Goal: Navigation & Orientation: Find specific page/section

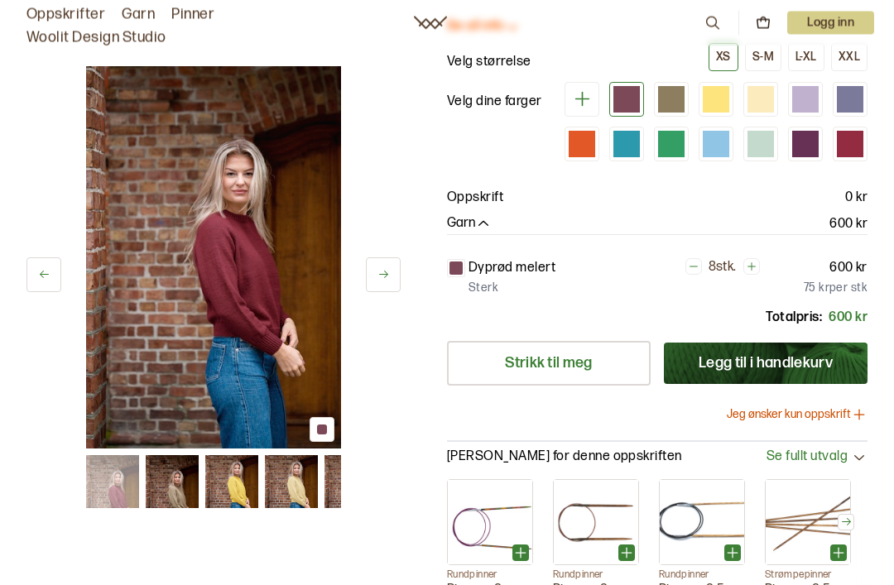
scroll to position [142, 0]
click at [389, 273] on icon at bounding box center [384, 274] width 12 height 12
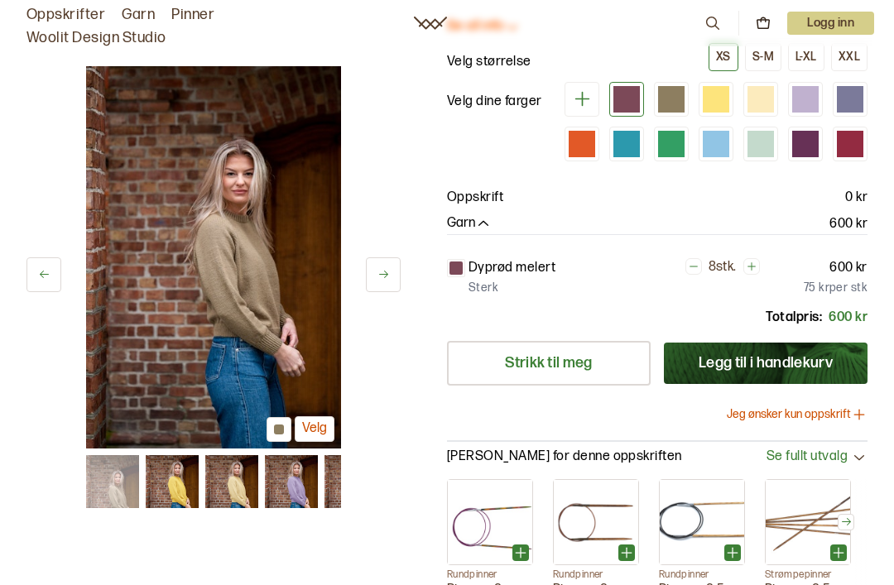
click at [381, 283] on button at bounding box center [383, 275] width 35 height 35
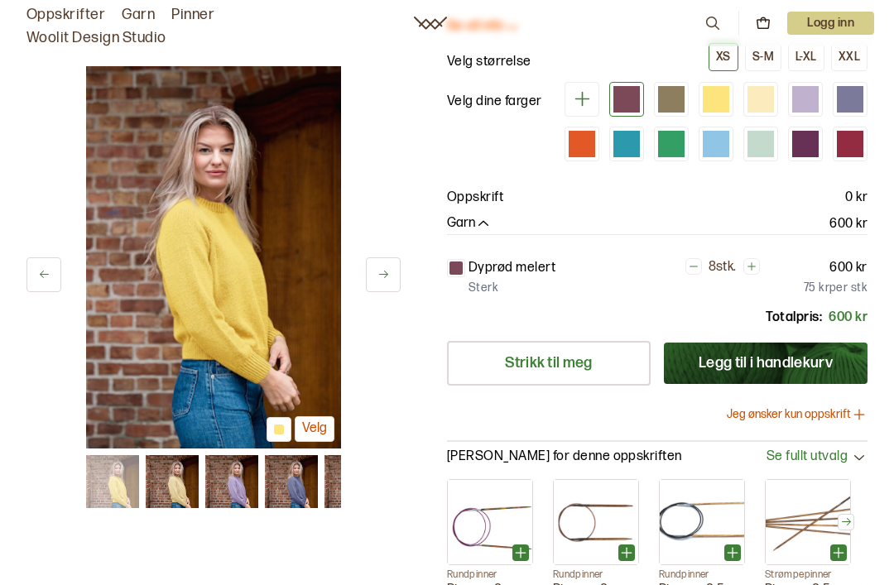
click at [366, 280] on button at bounding box center [383, 275] width 35 height 35
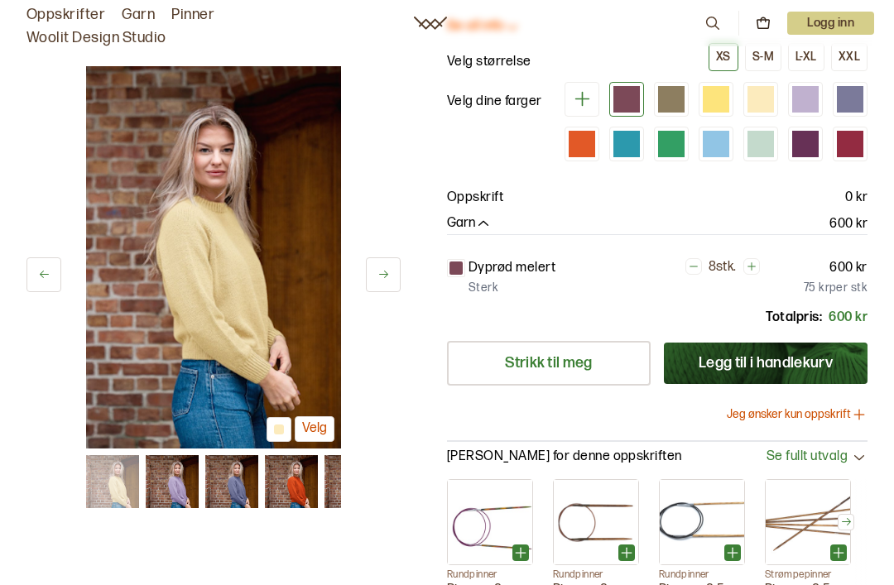
click at [371, 272] on button at bounding box center [383, 275] width 35 height 35
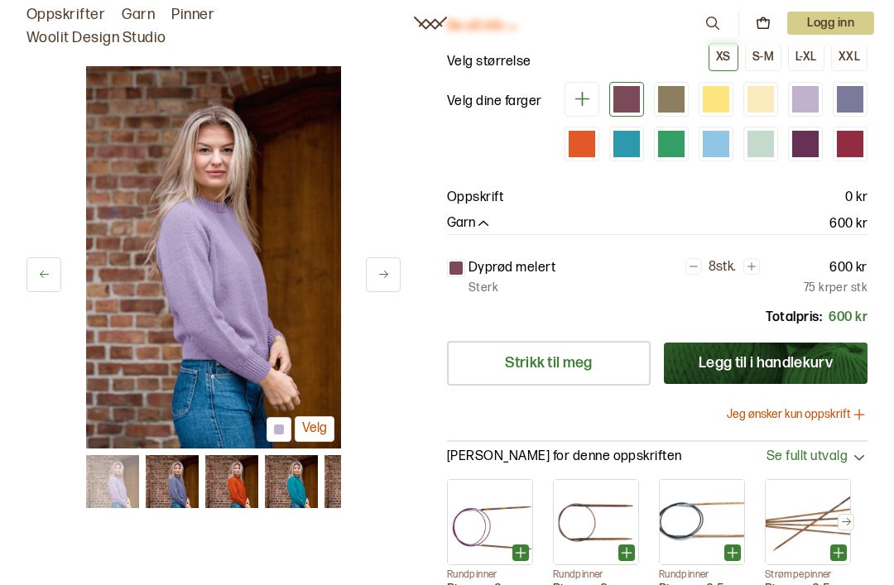
click at [382, 282] on button at bounding box center [383, 275] width 35 height 35
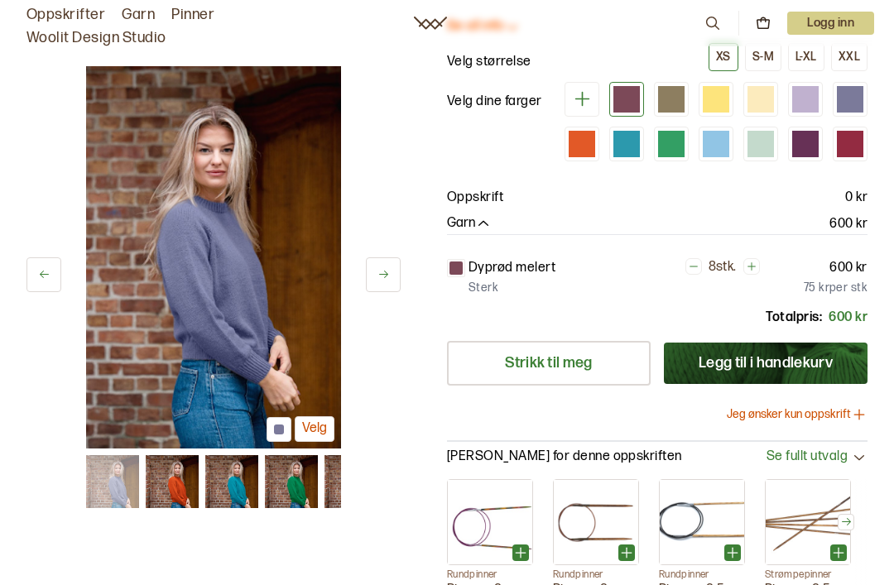
click at [382, 287] on button at bounding box center [383, 275] width 35 height 35
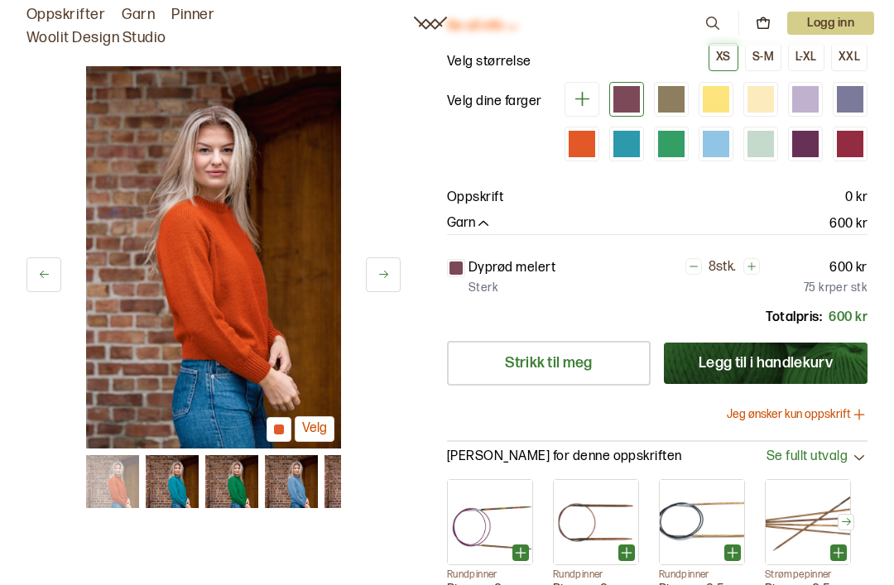
click at [383, 276] on icon at bounding box center [383, 274] width 9 height 7
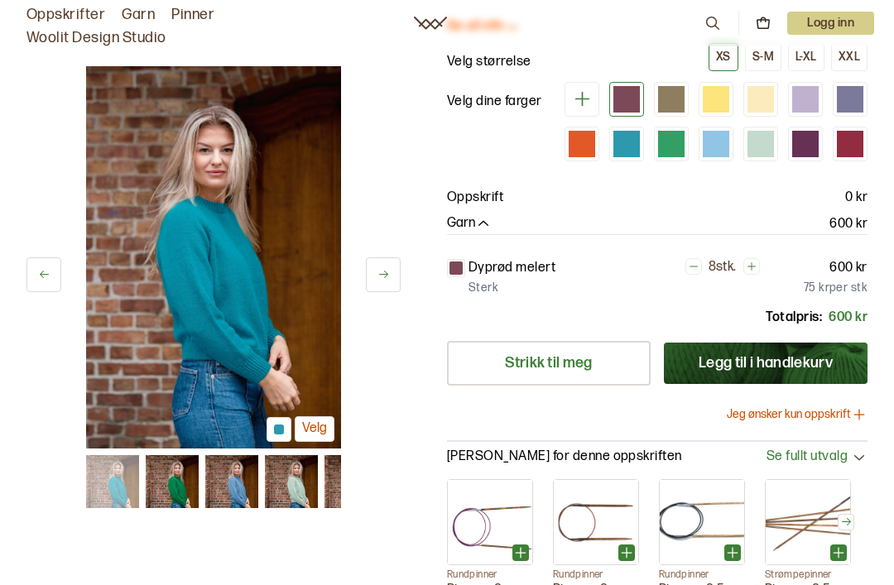
click at [384, 272] on icon at bounding box center [384, 274] width 12 height 12
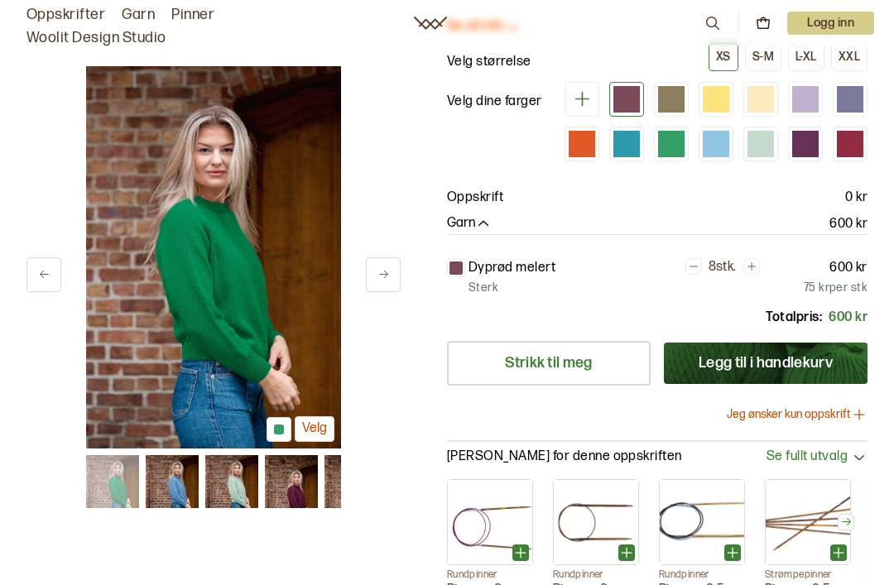
click at [373, 277] on button at bounding box center [383, 275] width 35 height 35
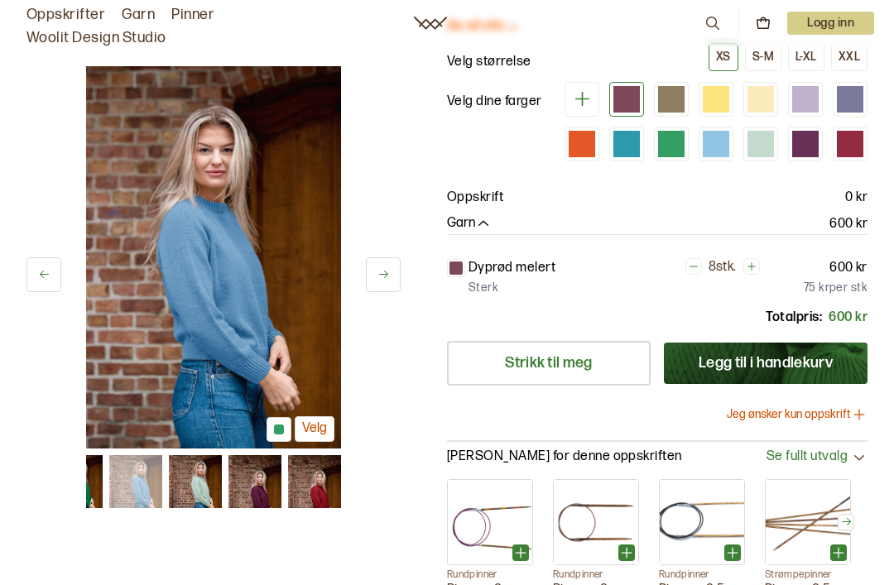
click at [372, 265] on button at bounding box center [383, 275] width 35 height 35
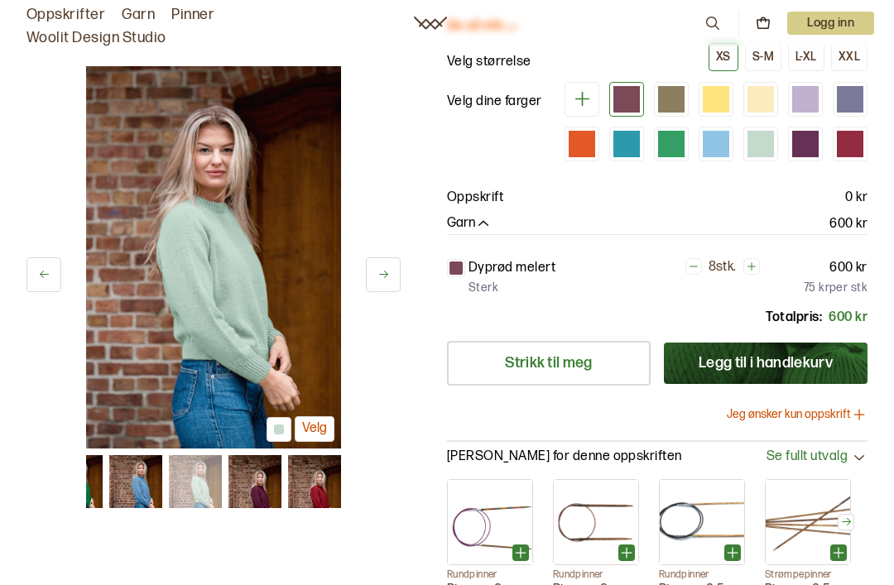
click at [378, 286] on button at bounding box center [383, 275] width 35 height 35
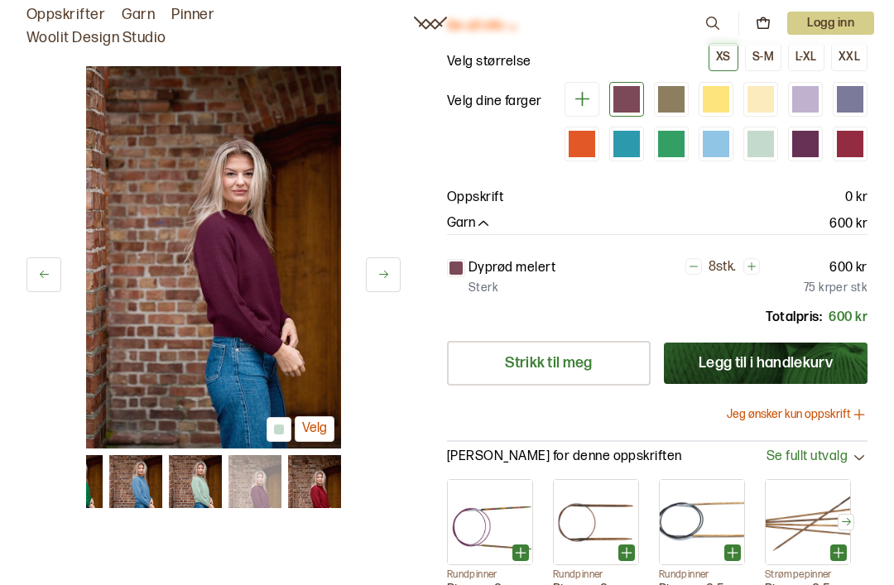
click at [384, 279] on icon at bounding box center [384, 274] width 12 height 12
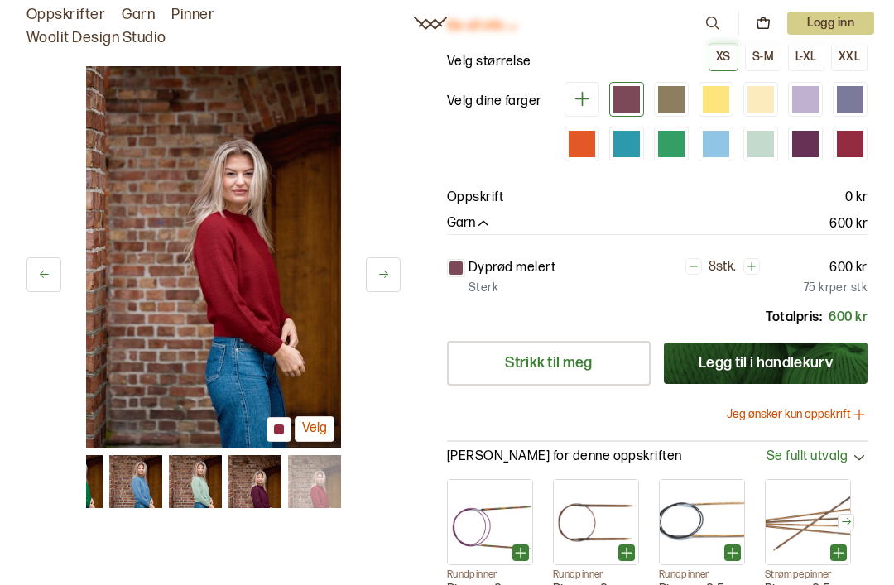
click at [383, 287] on button at bounding box center [383, 275] width 35 height 35
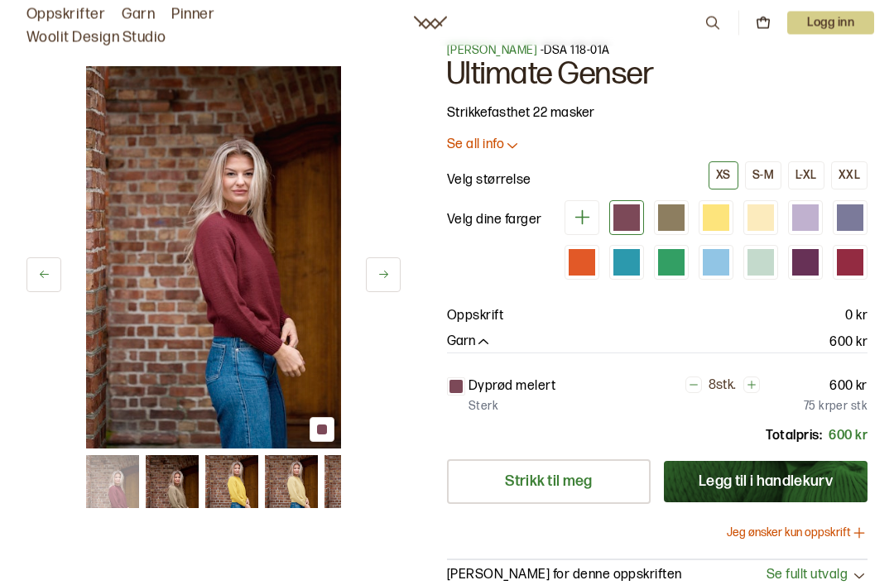
scroll to position [0, 0]
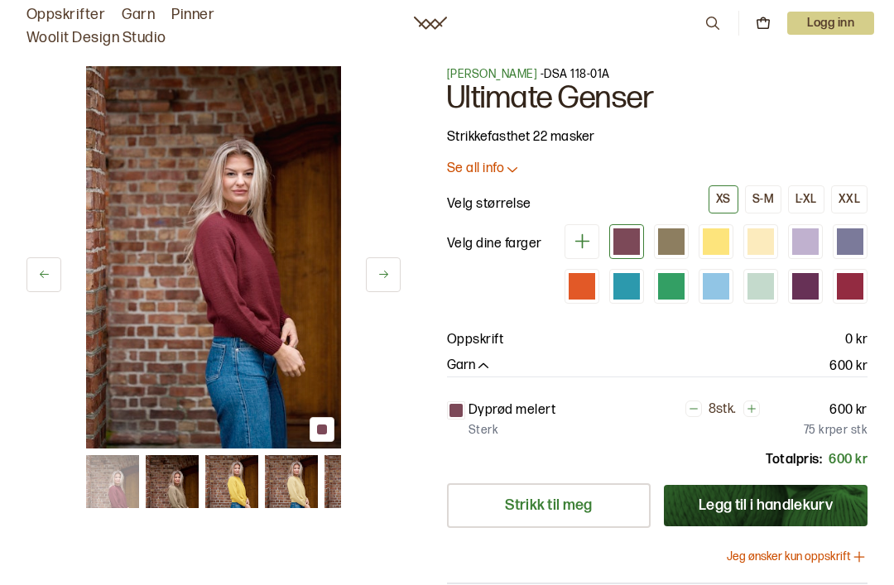
click at [530, 74] on span "[PERSON_NAME]" at bounding box center [492, 74] width 90 height 14
